Goal: Task Accomplishment & Management: Use online tool/utility

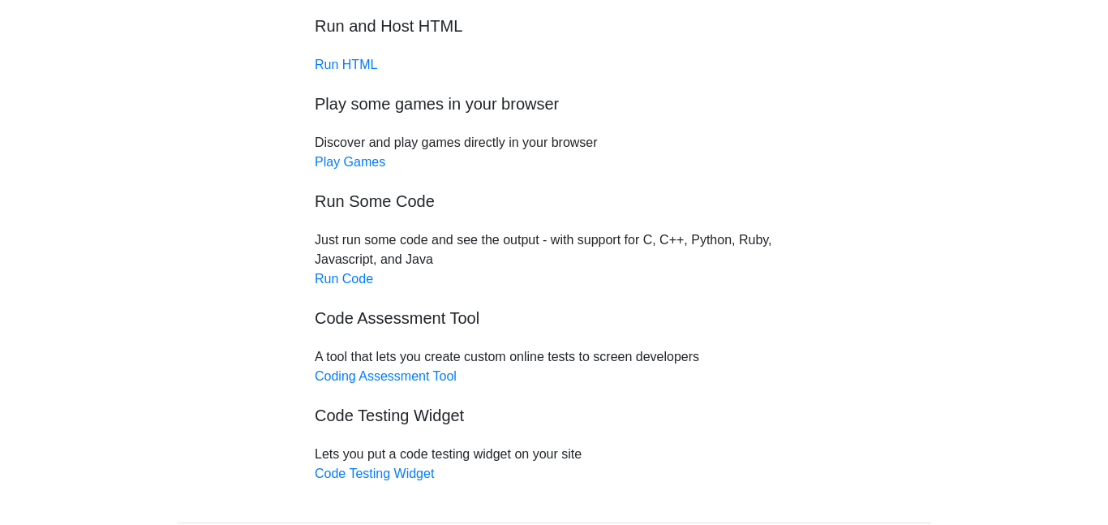
scroll to position [130, 0]
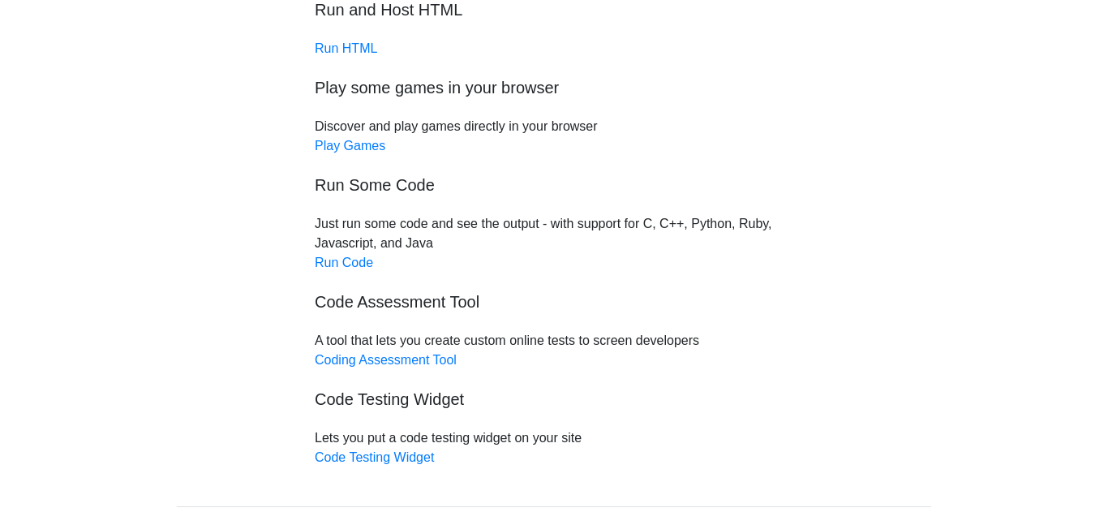
click at [357, 38] on div "Free online code testing and remote execution tools Run and Host HTML Run HTML …" at bounding box center [553, 214] width 503 height 506
click at [352, 49] on link "Run HTML" at bounding box center [346, 48] width 62 height 14
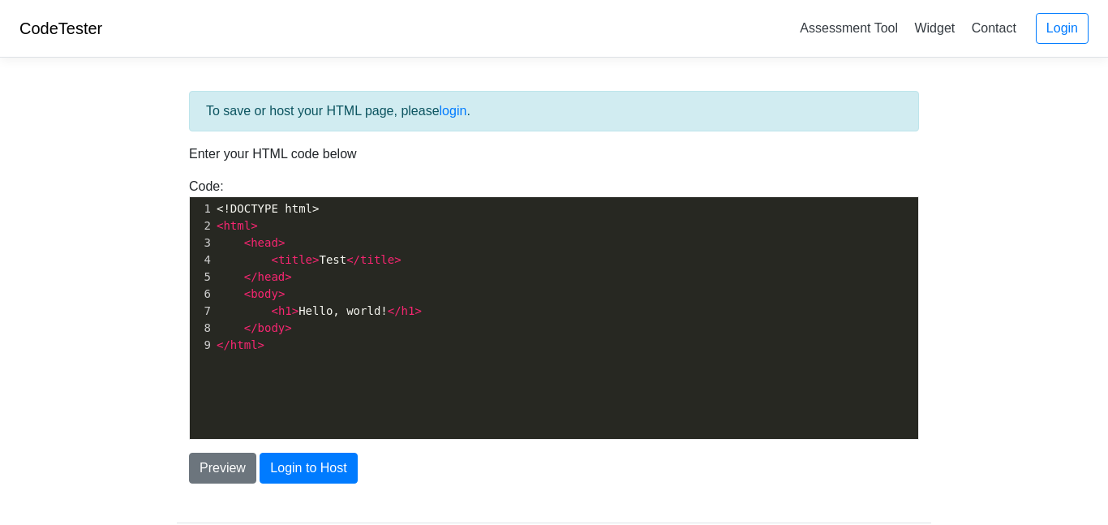
click at [252, 202] on span "<!DOCTYPE html>" at bounding box center [267, 208] width 102 height 13
click at [278, 217] on pre "< html >" at bounding box center [565, 225] width 705 height 17
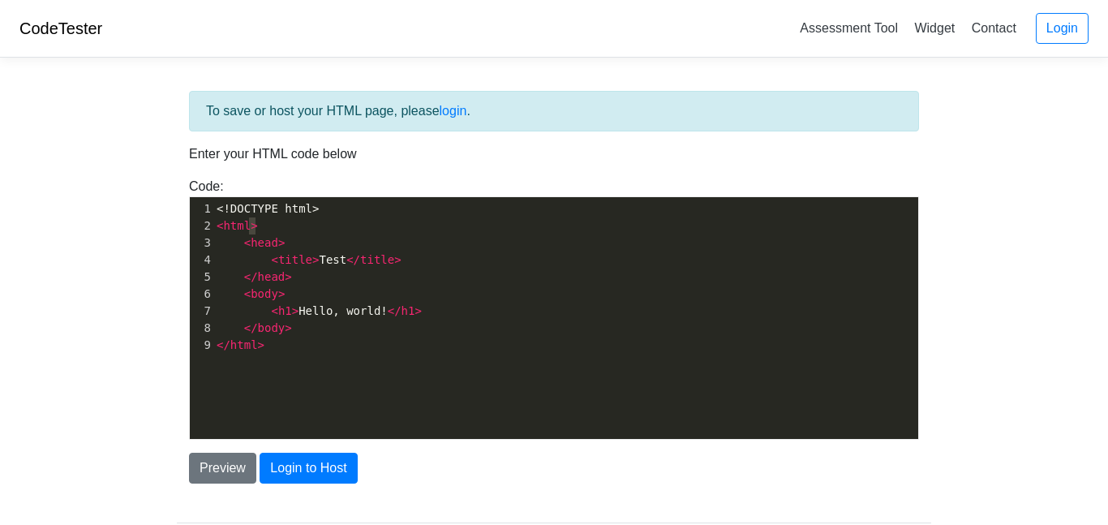
type textarea "<html>"
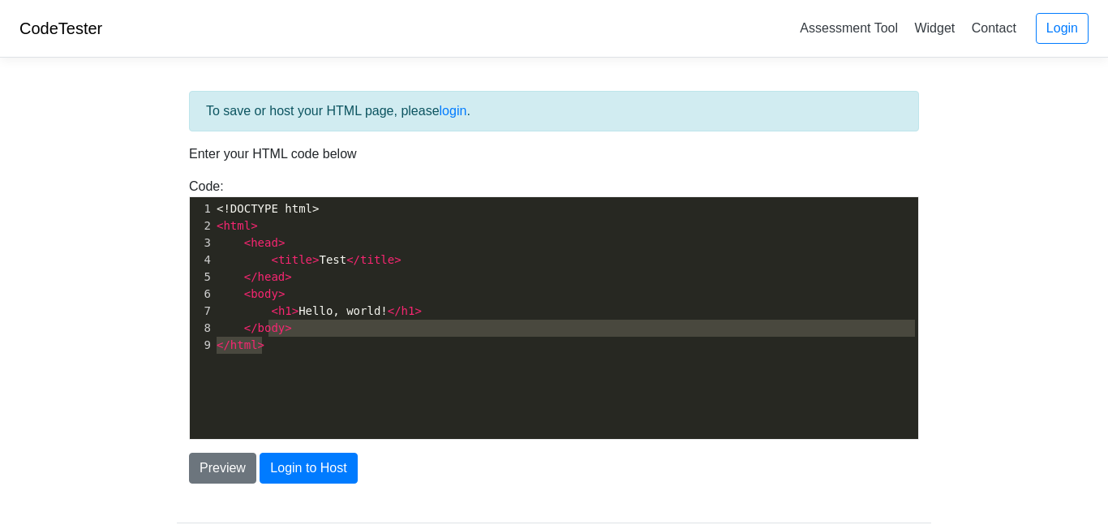
type textarea "<!DOCTYPE html> <html> <head> <title>Test</title> </head> <body> <h1>Hello, wor…"
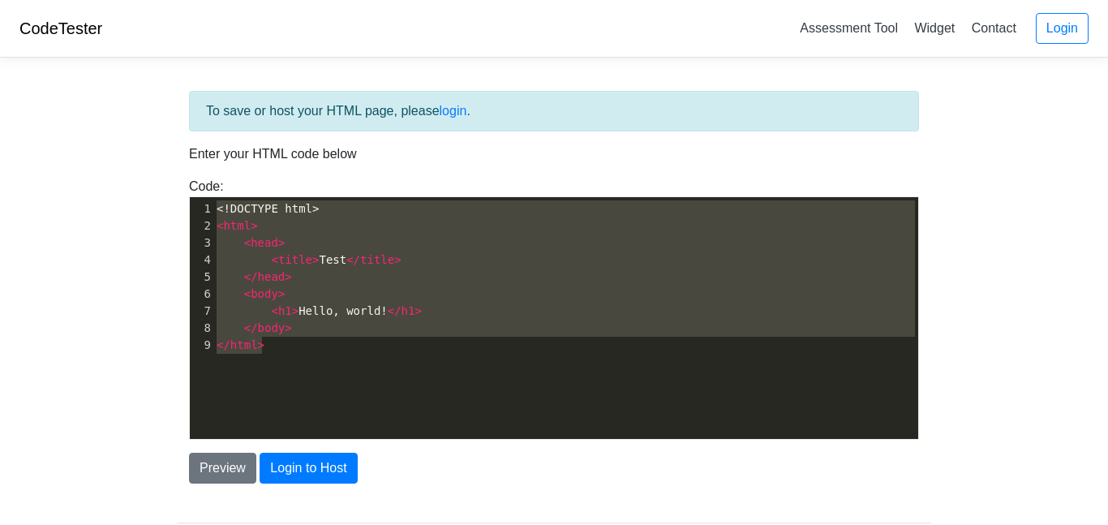
drag, startPoint x: 286, startPoint y: 346, endPoint x: 182, endPoint y: 191, distance: 186.9
click at [182, 191] on div "Code: <!DOCTYPE html> <html> <head> <title>Test</title> </head> <body> <h1>Hell…" at bounding box center [554, 308] width 754 height 263
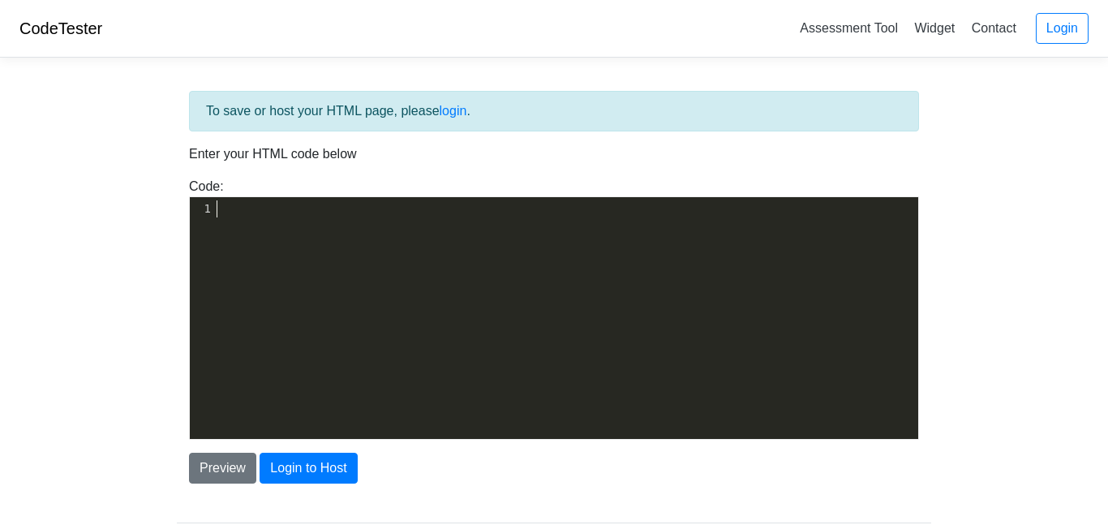
paste textarea "v"
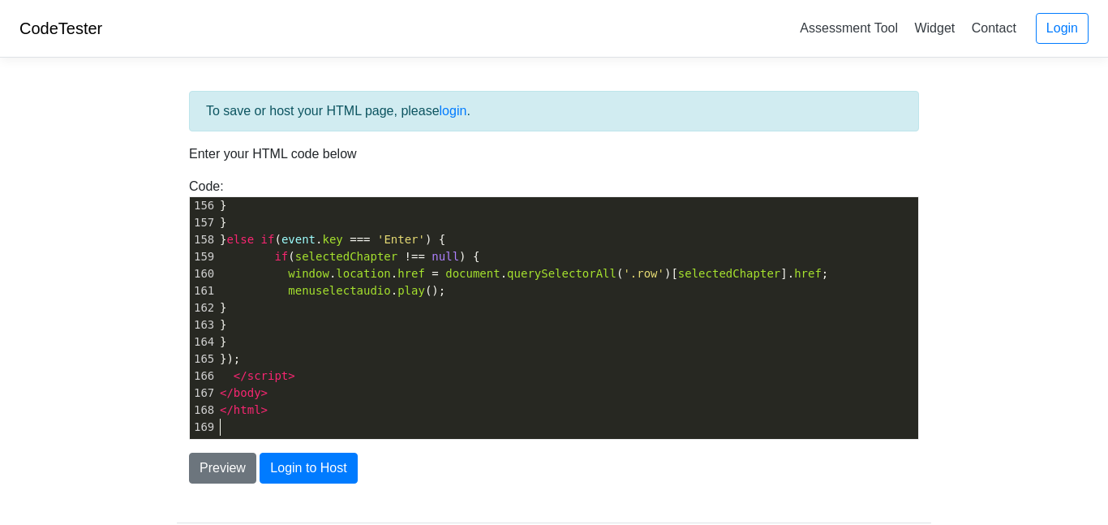
type textarea "v"
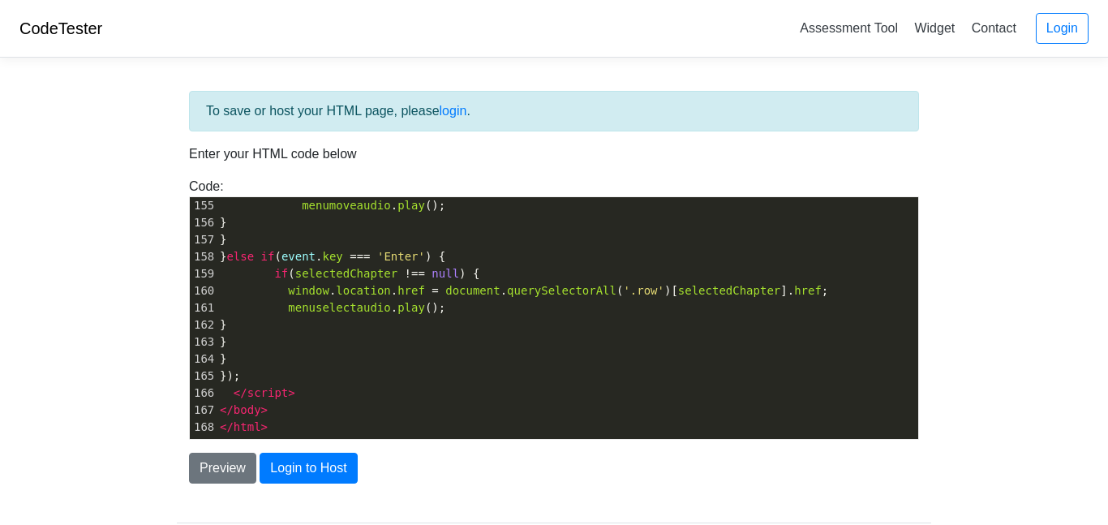
scroll to position [2625, 0]
click at [312, 456] on button "Login to Host" at bounding box center [307, 467] width 97 height 31
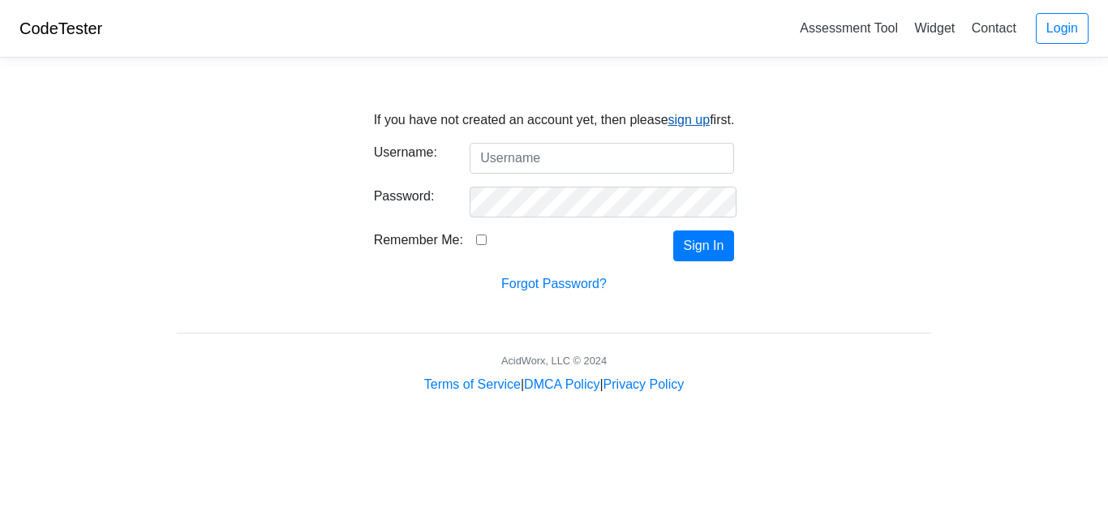
click at [670, 116] on link "sign up" at bounding box center [689, 120] width 42 height 14
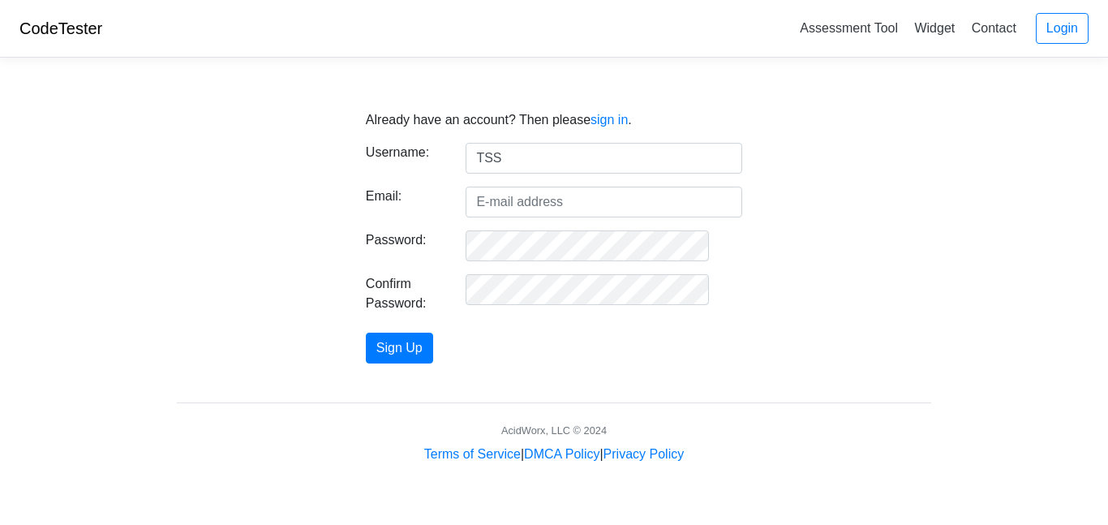
type input "TSS"
click at [573, 191] on input "Email:" at bounding box center [603, 201] width 276 height 31
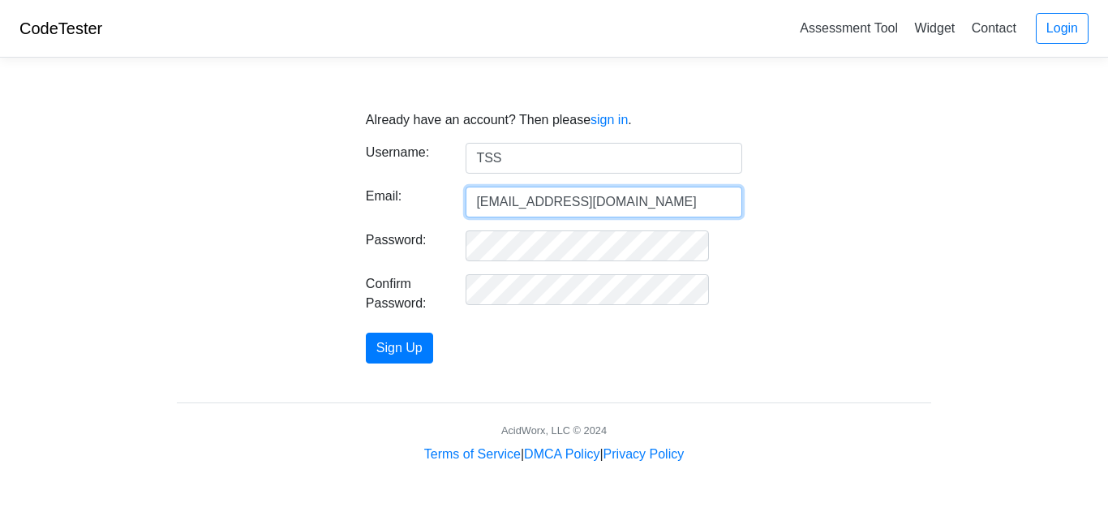
click at [547, 203] on input "amaar.nasr@guilderlandschools.net" at bounding box center [603, 201] width 276 height 31
click at [547, 203] on input "[EMAIL_ADDRESS][DOMAIN_NAME]" at bounding box center [603, 201] width 276 height 31
type input "a"
click at [576, 203] on input "Email:" at bounding box center [603, 201] width 276 height 31
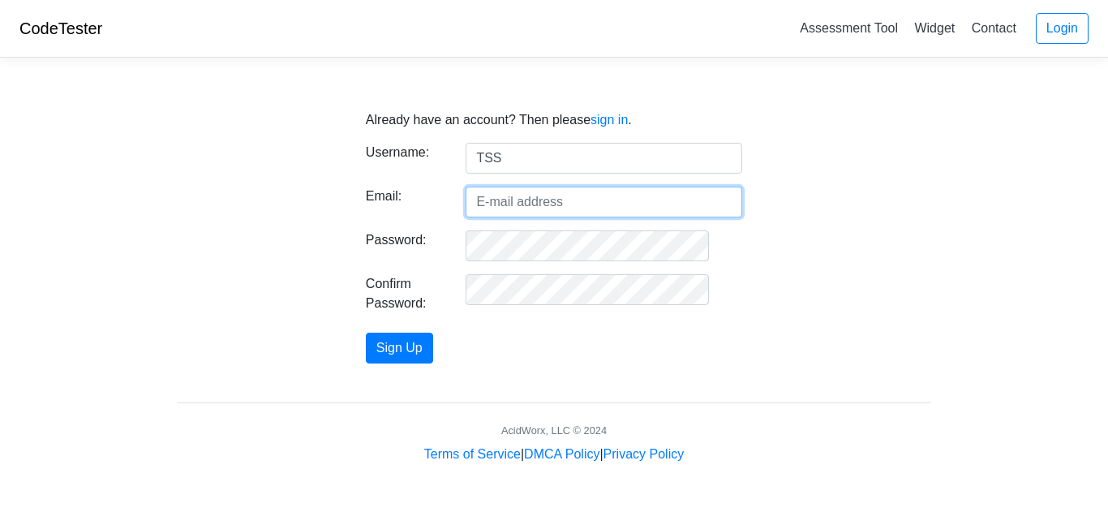
type input "[EMAIL_ADDRESS][DOMAIN_NAME]"
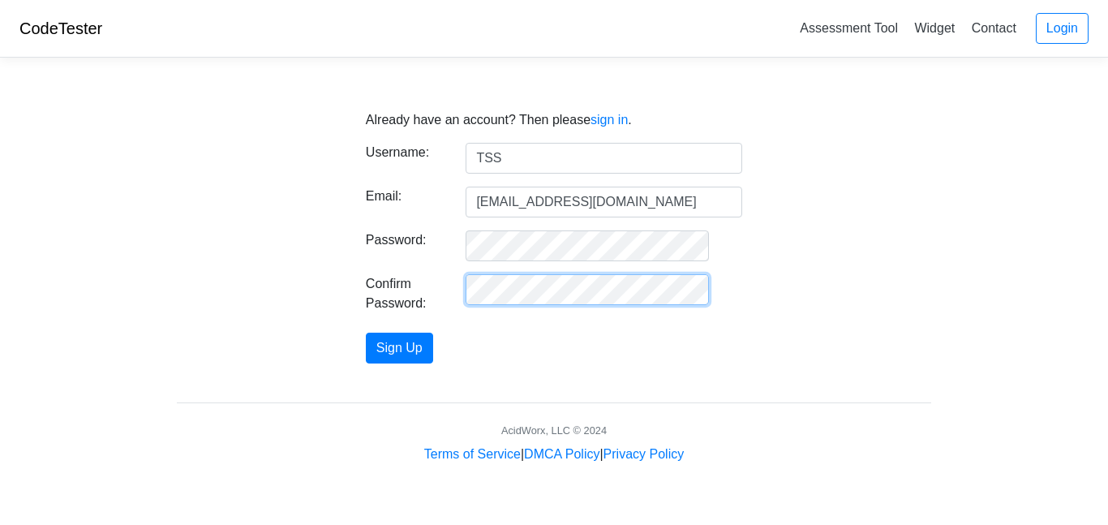
click at [366, 332] on button "Sign Up" at bounding box center [399, 347] width 67 height 31
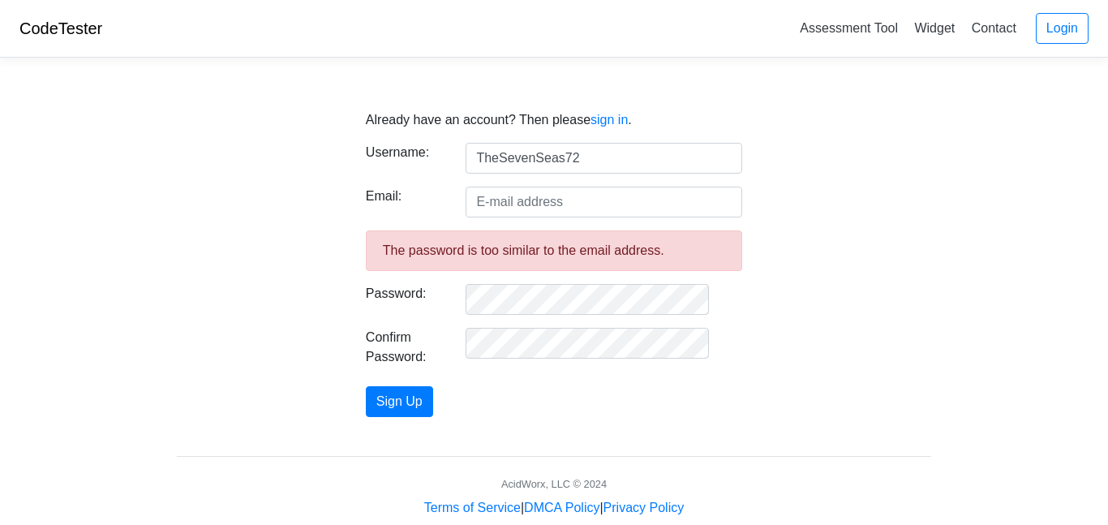
type input "TheSevenSeas72"
click at [534, 208] on input "Email:" at bounding box center [603, 201] width 276 height 31
type input "amaar.nasr@guilderlandschools.net"
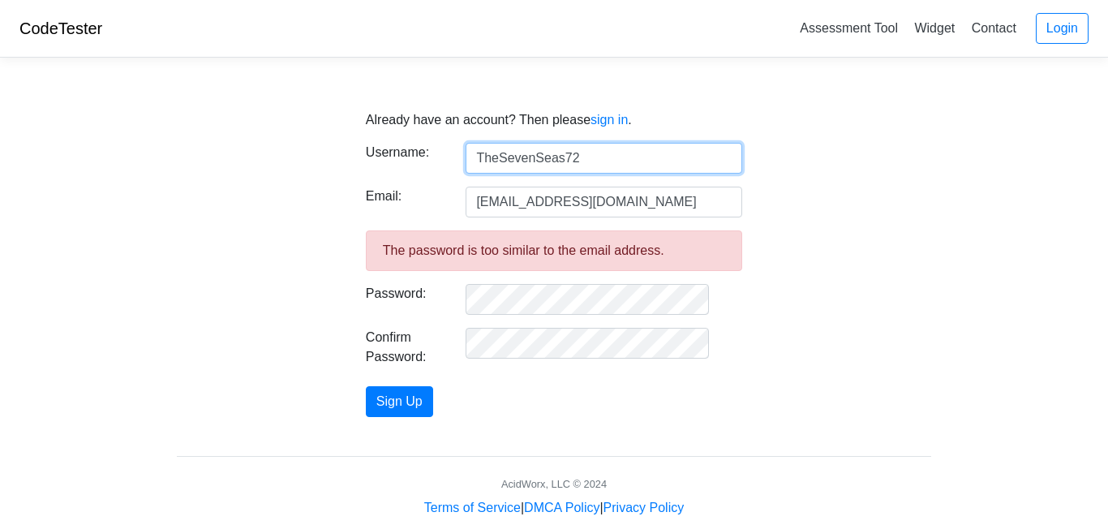
click at [568, 155] on input "TheSevenSeas72" at bounding box center [603, 158] width 276 height 31
type input "S"
type input "AN"
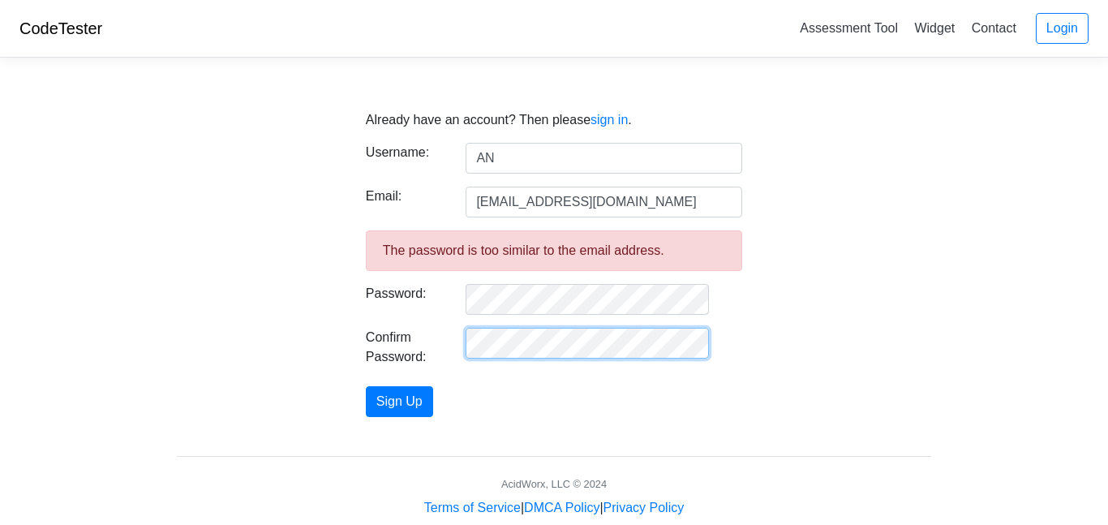
click at [366, 386] on button "Sign Up" at bounding box center [399, 401] width 67 height 31
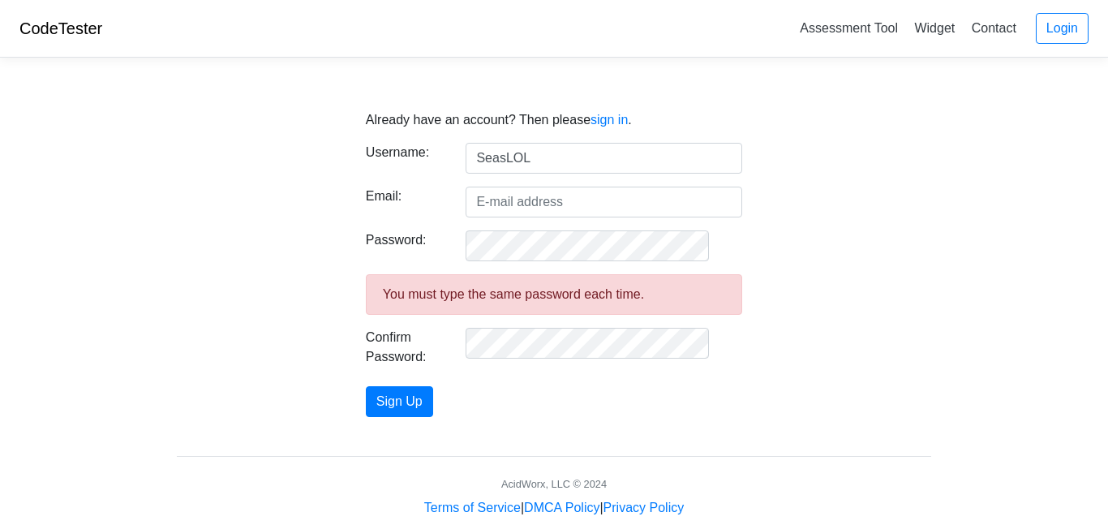
type input "SeasLOL"
click at [529, 207] on input "Email:" at bounding box center [603, 201] width 276 height 31
type input "amaar.nasr@guilderlandschools.net"
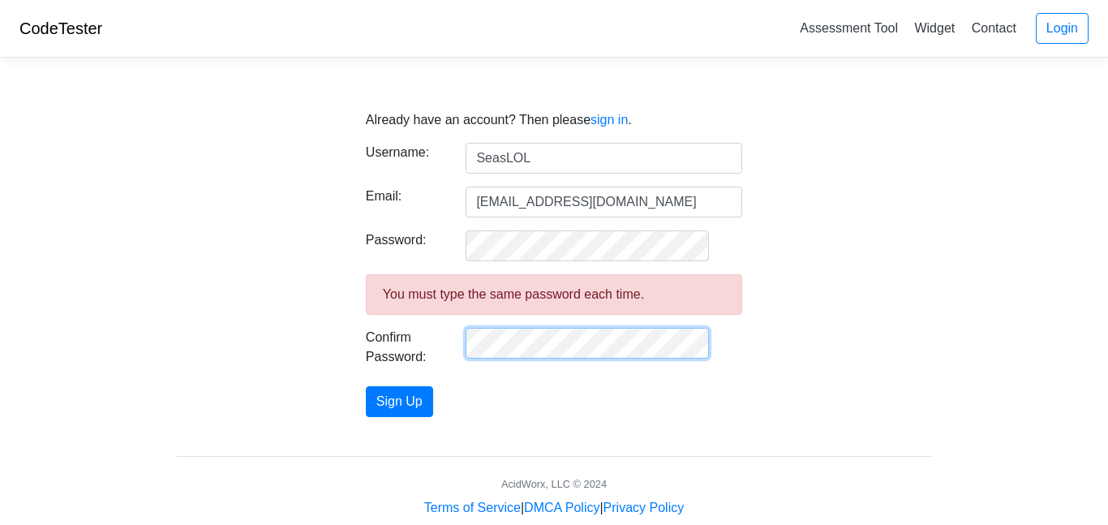
click at [366, 386] on button "Sign Up" at bounding box center [399, 401] width 67 height 31
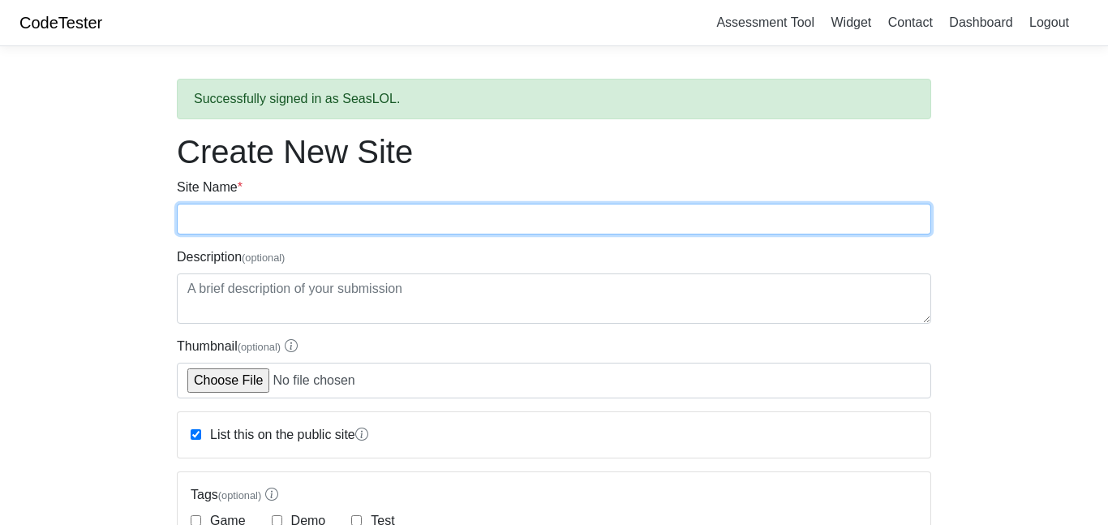
click at [262, 225] on input "Site Name *" at bounding box center [554, 219] width 754 height 31
type input "Del"
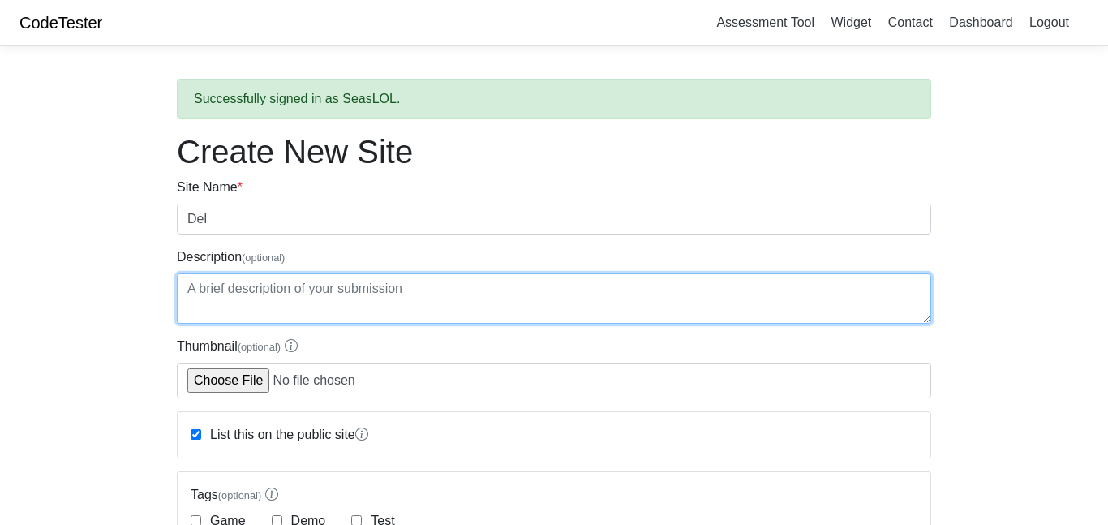
click at [180, 286] on textarea "Description (optional)" at bounding box center [554, 298] width 754 height 50
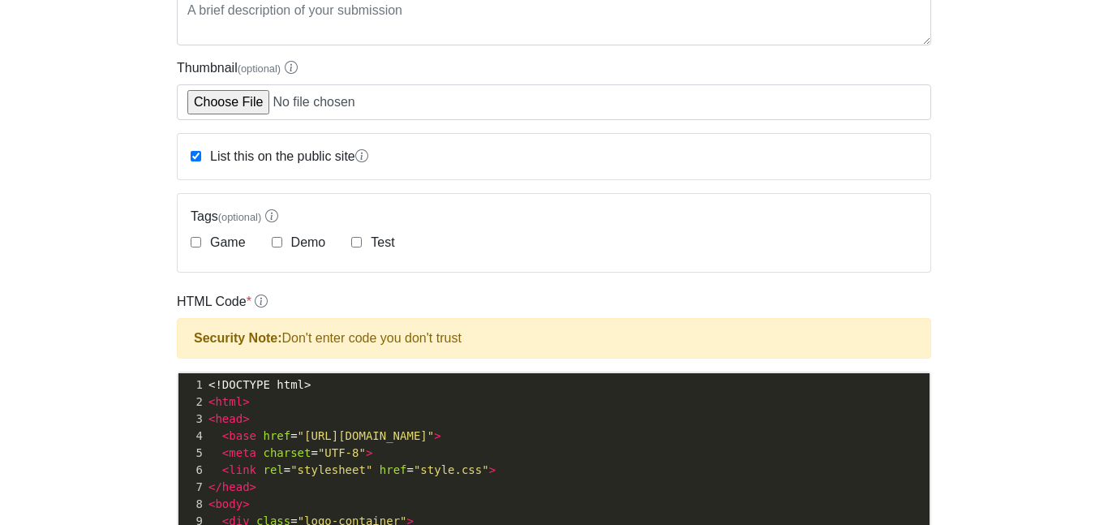
scroll to position [292, 0]
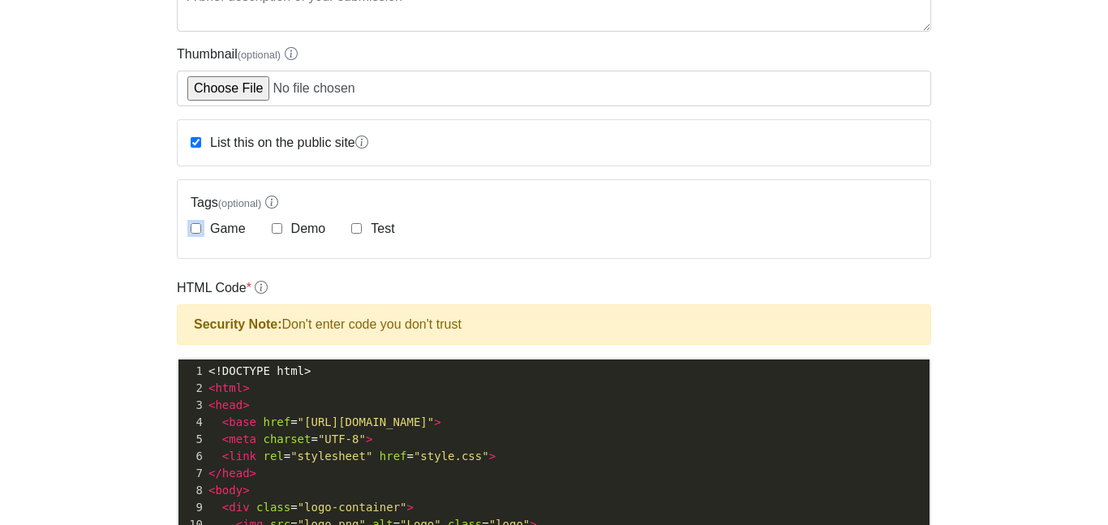
click at [200, 229] on input "Game" at bounding box center [196, 228] width 11 height 11
checkbox input "true"
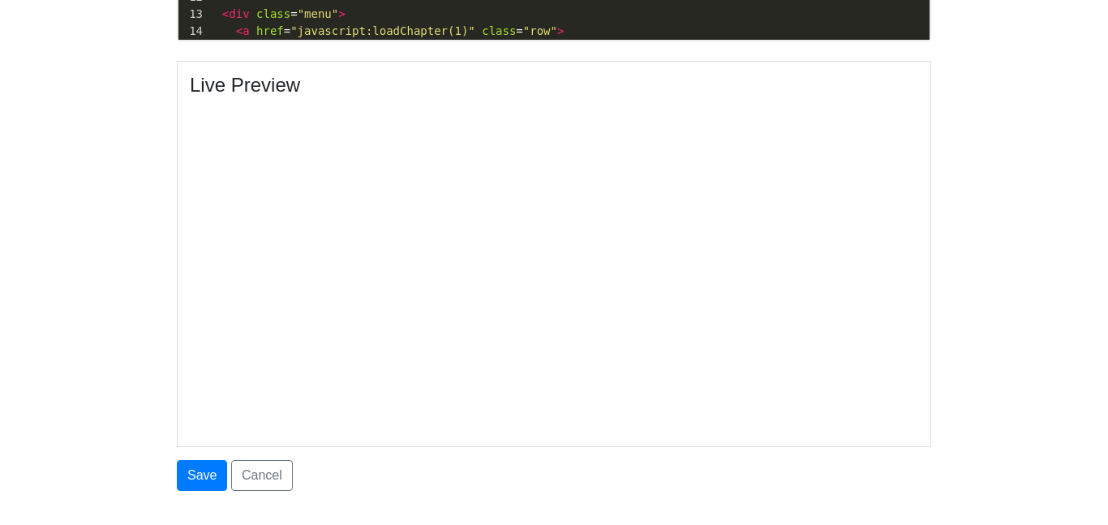
scroll to position [876, 0]
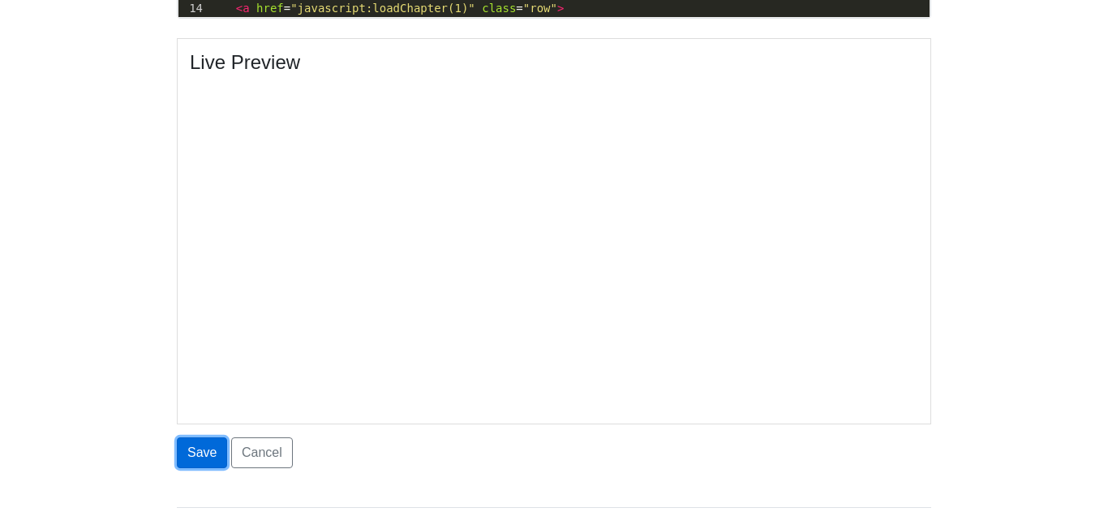
click at [210, 456] on button "Save" at bounding box center [202, 452] width 50 height 31
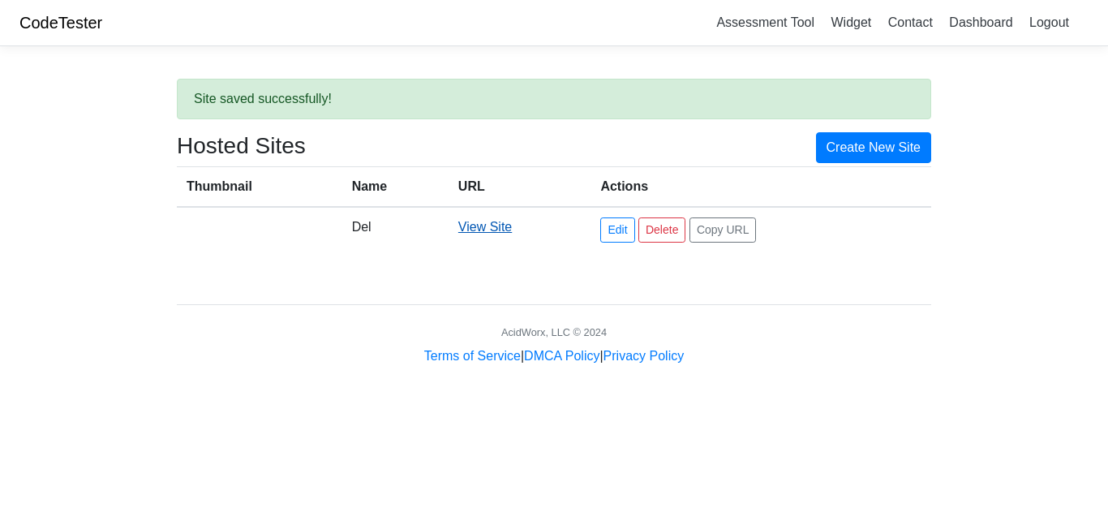
click at [468, 226] on link "View Site" at bounding box center [485, 227] width 54 height 14
click at [343, 230] on td "Del" at bounding box center [395, 229] width 106 height 45
click at [360, 225] on td "Del" at bounding box center [395, 229] width 106 height 45
click at [624, 223] on link "Edit" at bounding box center [617, 229] width 34 height 25
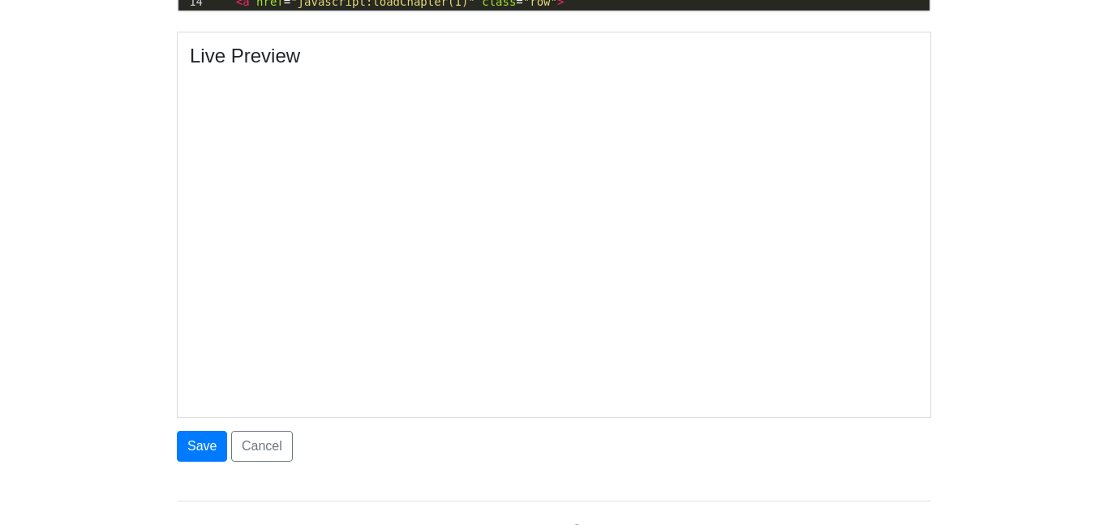
scroll to position [843, 0]
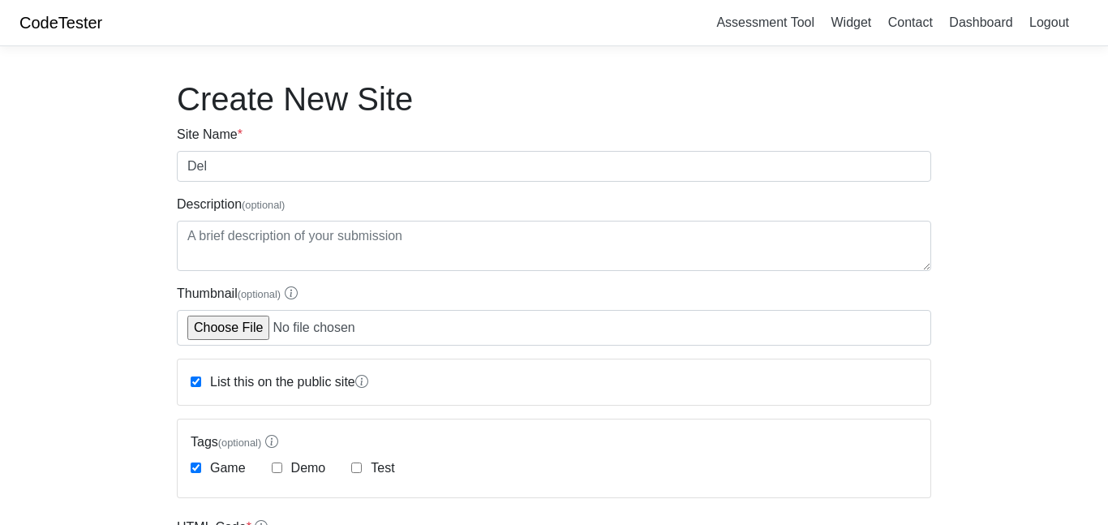
scroll to position [876, 0]
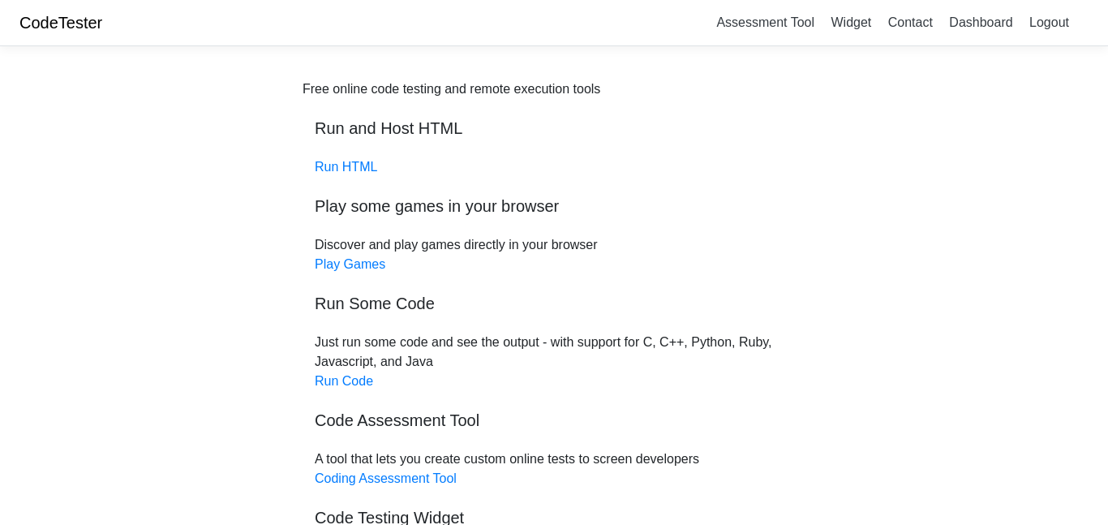
scroll to position [130, 0]
